Goal: Task Accomplishment & Management: Use online tool/utility

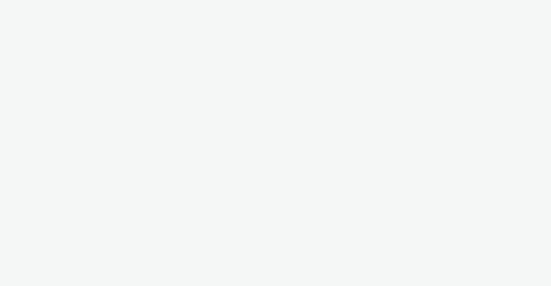
select select "2fc77e36-bb93-4aa3-9dff-dcb08e02eac6"
select select "2405a9d4-3350-4458-8d06-44f78962fa76"
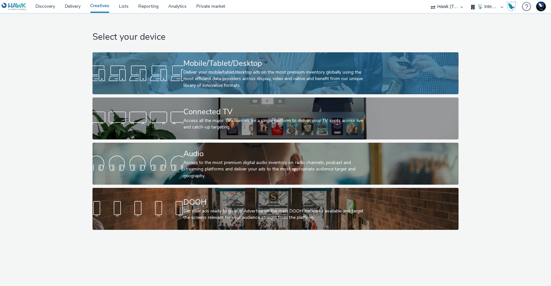
click at [108, 65] on div at bounding box center [138, 73] width 91 height 21
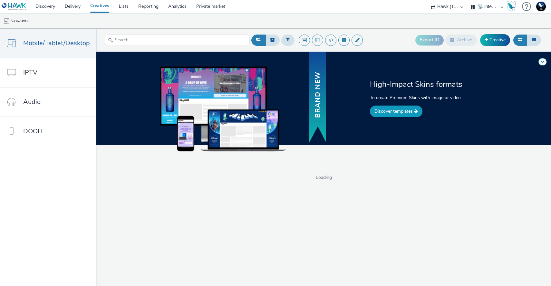
click at [371, 114] on link "Discover templates" at bounding box center [396, 111] width 53 height 12
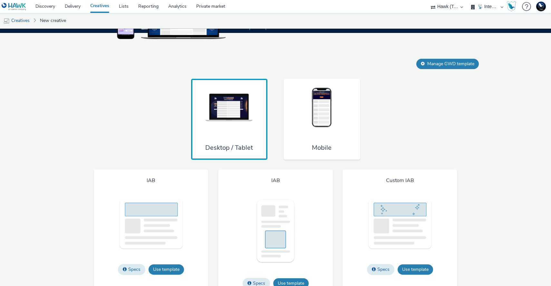
click at [346, 126] on img at bounding box center [322, 107] width 48 height 43
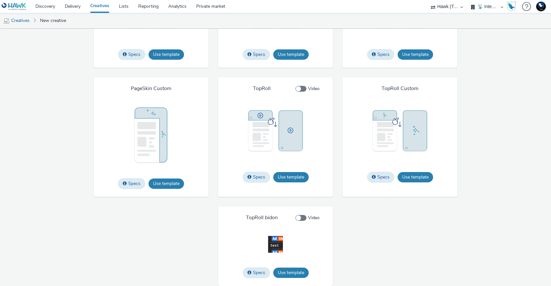
scroll to position [1058, 0]
click at [408, 173] on button "Use template" at bounding box center [415, 177] width 35 height 10
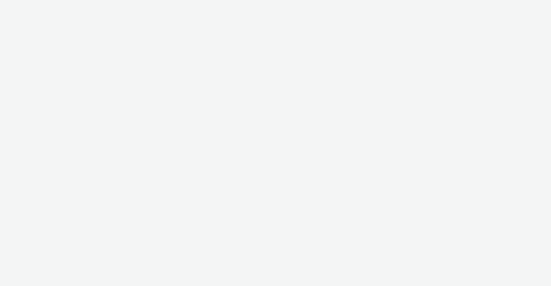
select select "2fc77e36-bb93-4aa3-9dff-dcb08e02eac6"
select select "2405a9d4-3350-4458-8d06-44f78962fa76"
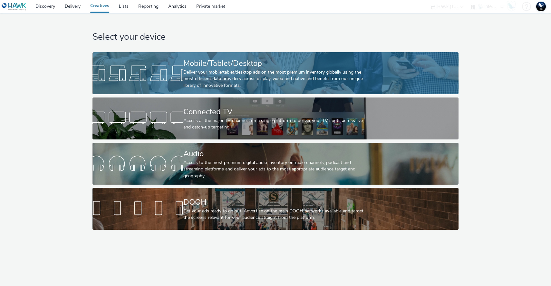
click at [153, 66] on div at bounding box center [138, 73] width 91 height 21
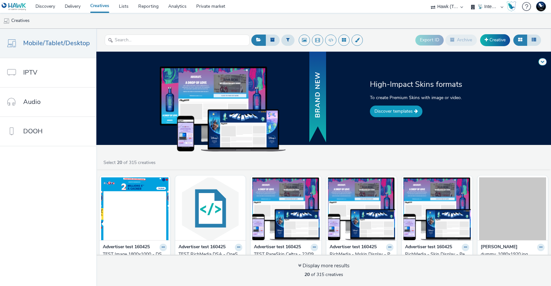
click at [389, 108] on link "Discover templates" at bounding box center [396, 111] width 53 height 12
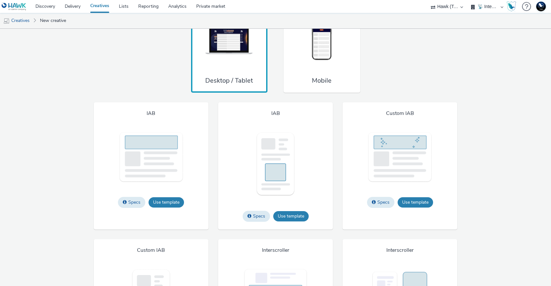
scroll to position [486, 0]
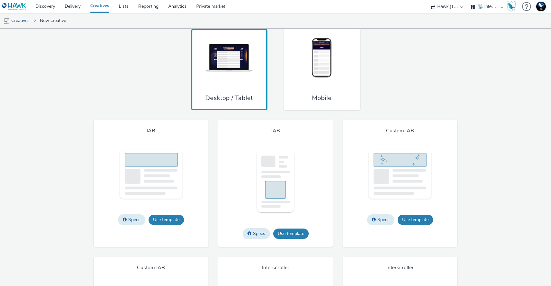
click at [336, 110] on div "Mobile" at bounding box center [322, 69] width 77 height 81
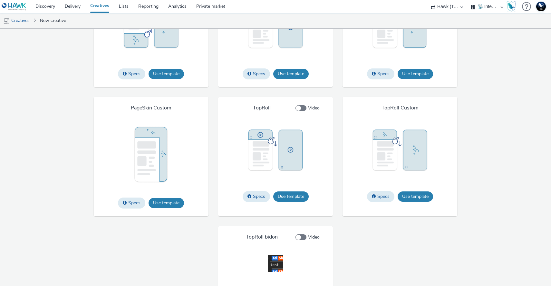
scroll to position [1058, 0]
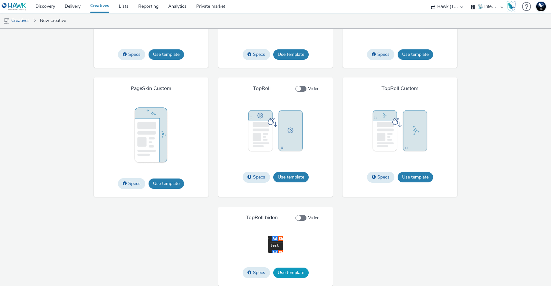
click at [291, 275] on button "Use template" at bounding box center [290, 272] width 35 height 10
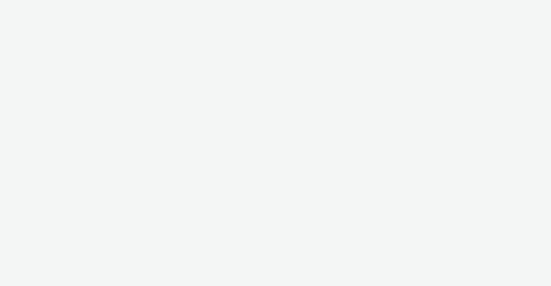
select select "2fc77e36-bb93-4aa3-9dff-dcb08e02eac6"
select select "2405a9d4-3350-4458-8d06-44f78962fa76"
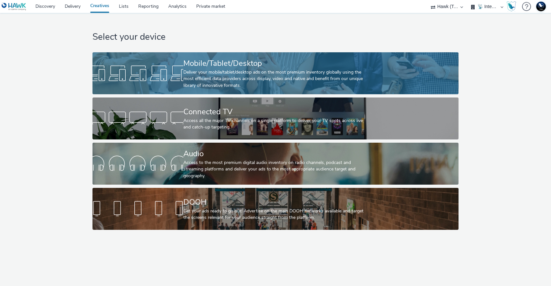
click at [124, 67] on div at bounding box center [138, 73] width 91 height 21
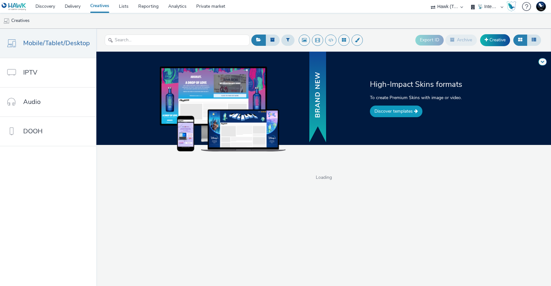
click at [378, 109] on link "Discover templates" at bounding box center [396, 111] width 53 height 12
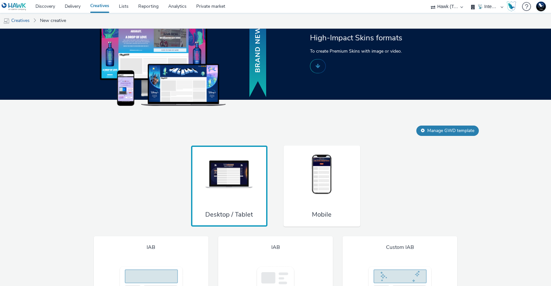
scroll to position [380, 0]
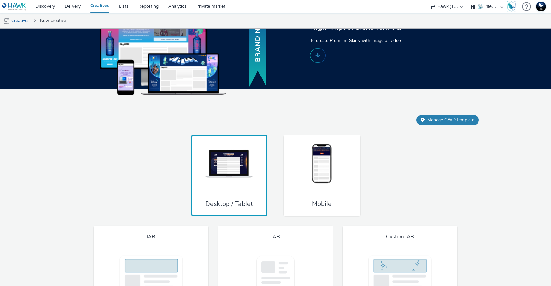
click at [342, 176] on img at bounding box center [322, 164] width 48 height 43
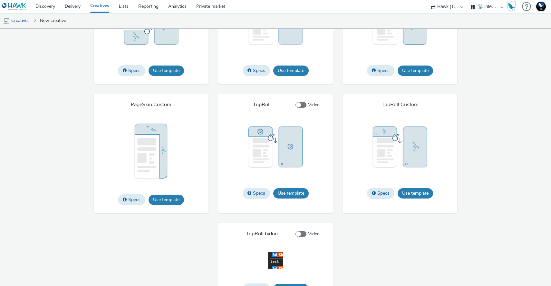
scroll to position [1058, 0]
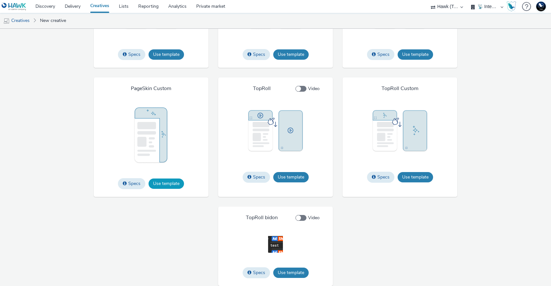
click at [181, 188] on button "Use template" at bounding box center [166, 183] width 35 height 10
